Goal: Task Accomplishment & Management: Manage account settings

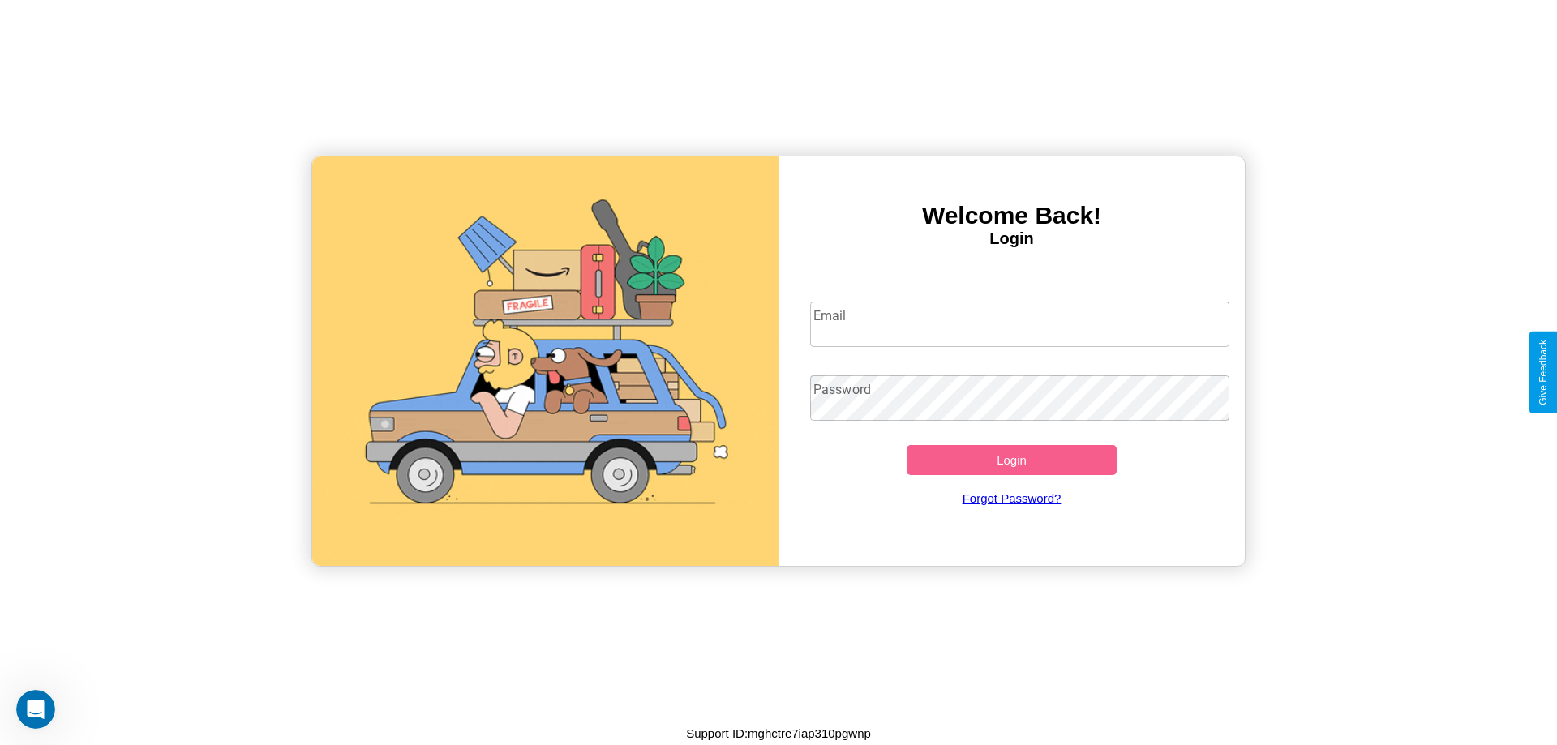
click at [1019, 323] on input "Email" at bounding box center [1020, 324] width 420 height 45
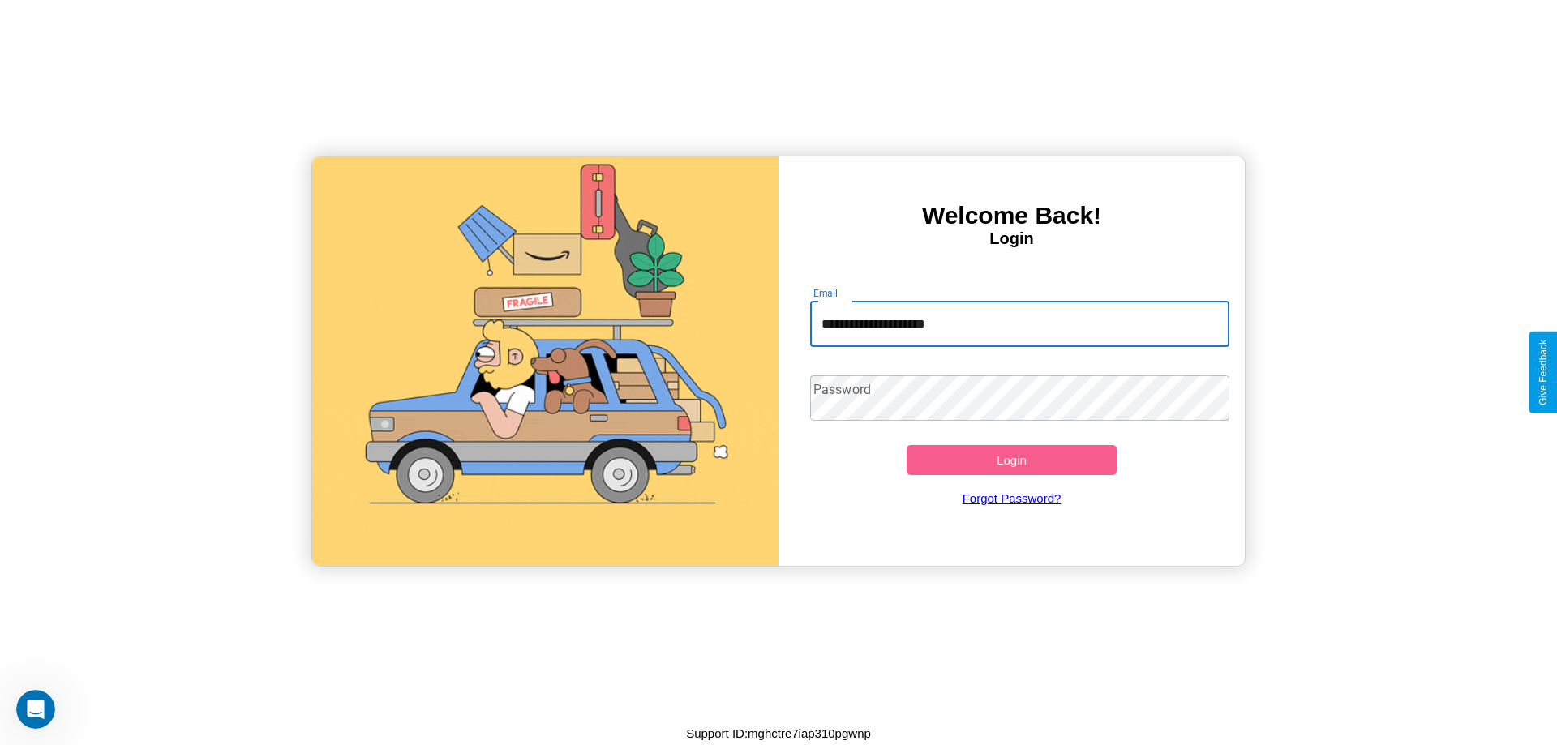
type input "**********"
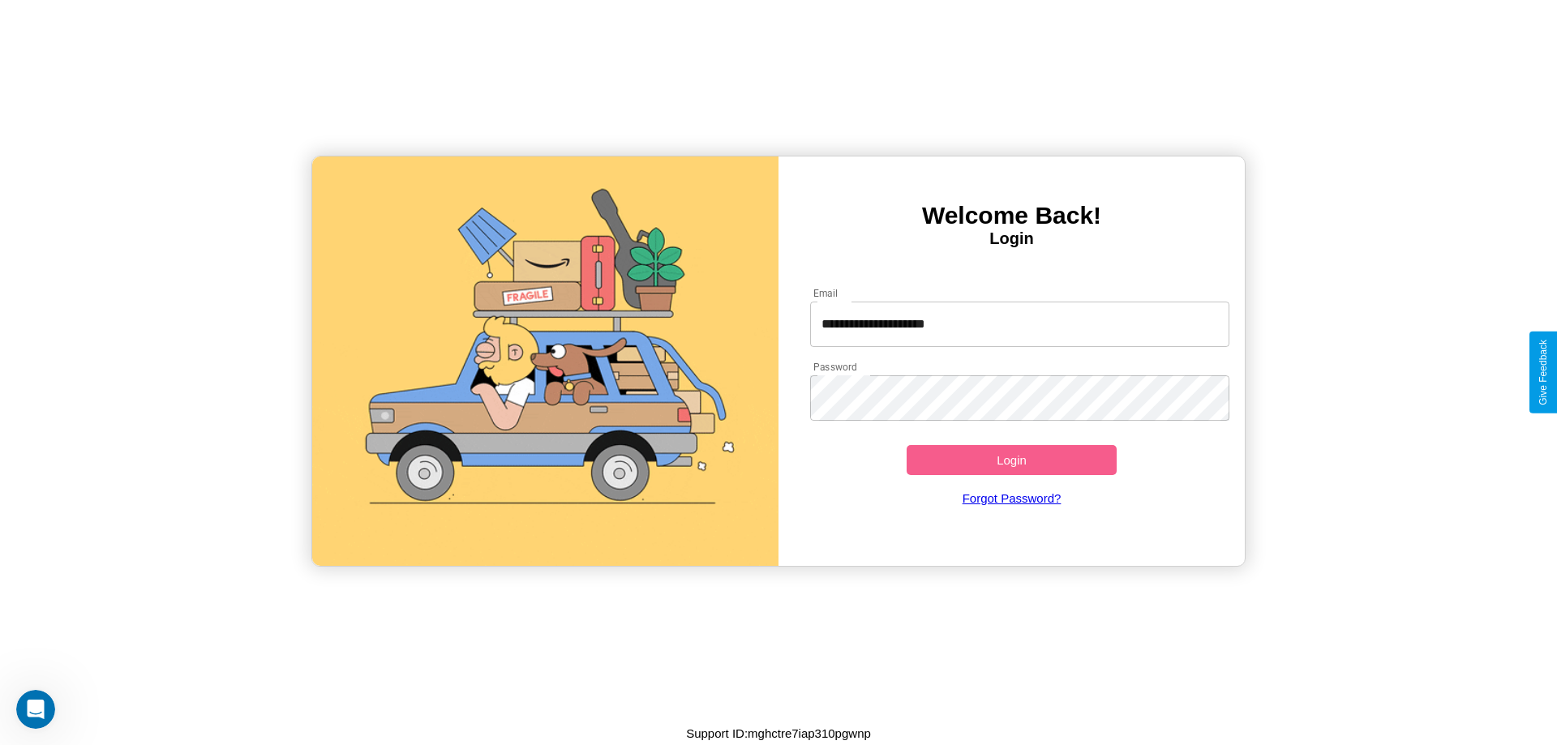
click at [1011, 460] on button "Login" at bounding box center [1011, 460] width 210 height 30
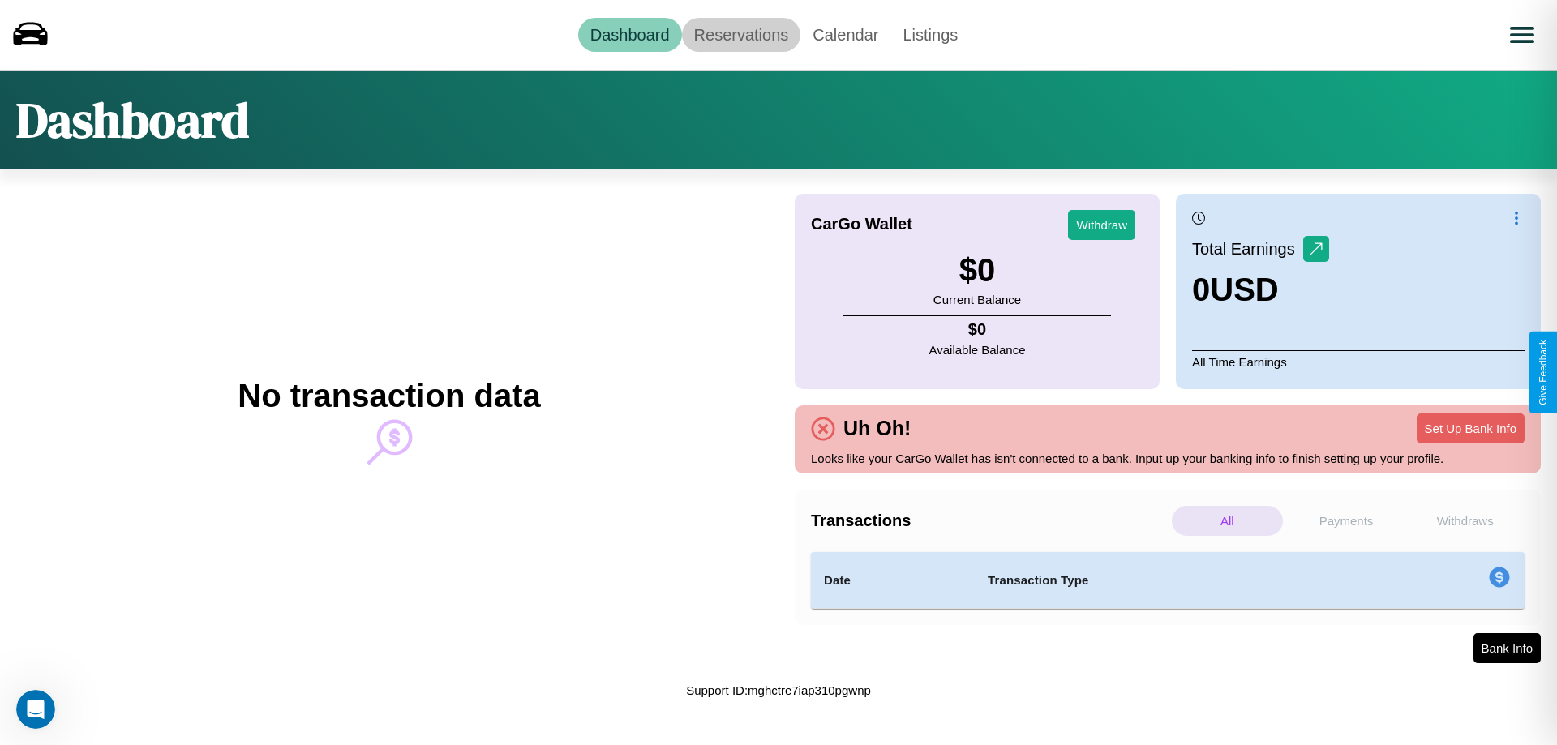
click at [740, 34] on link "Reservations" at bounding box center [741, 35] width 119 height 34
